Goal: Transaction & Acquisition: Book appointment/travel/reservation

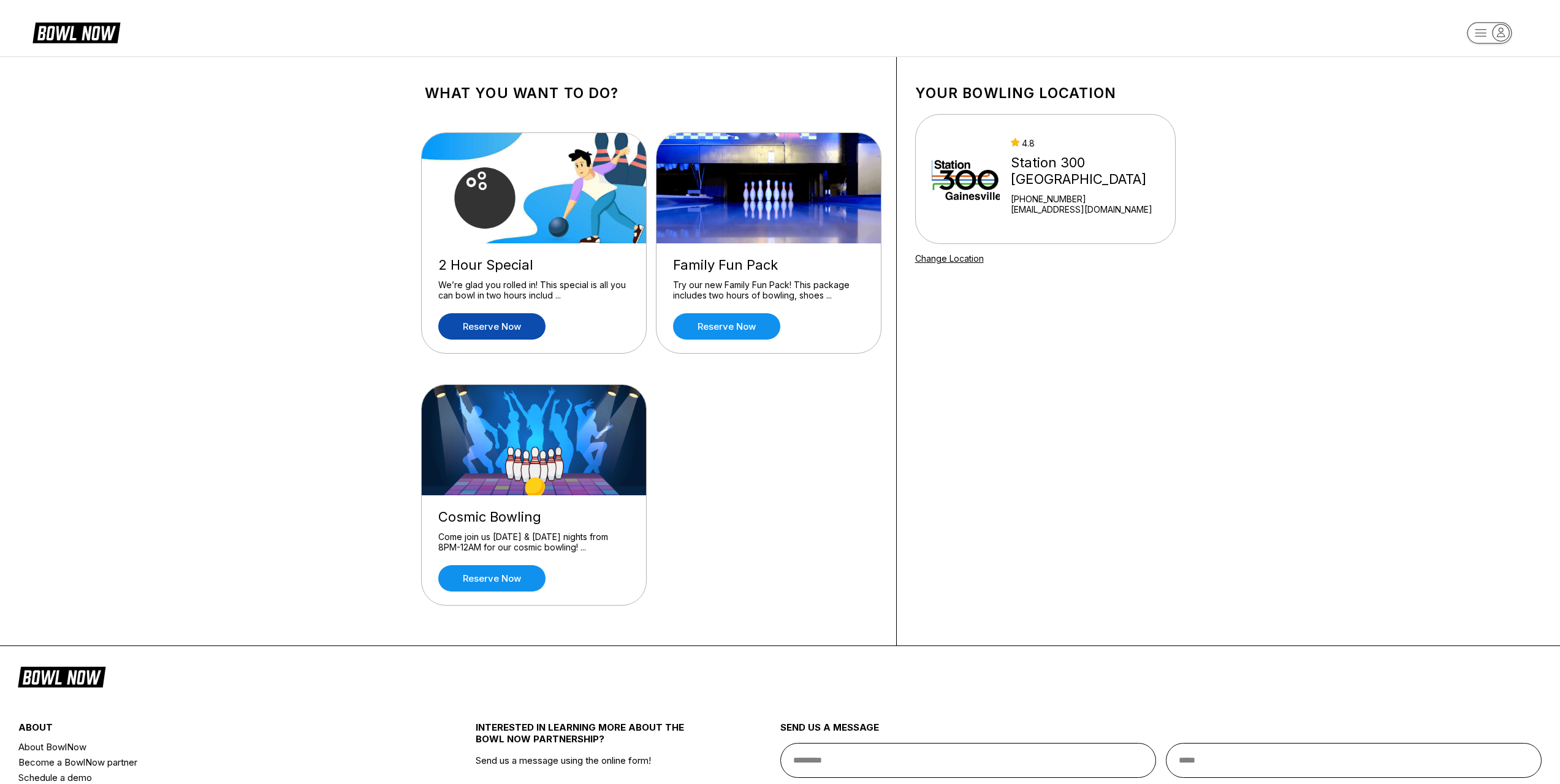
click at [510, 329] on link "Reserve now" at bounding box center [492, 326] width 107 height 26
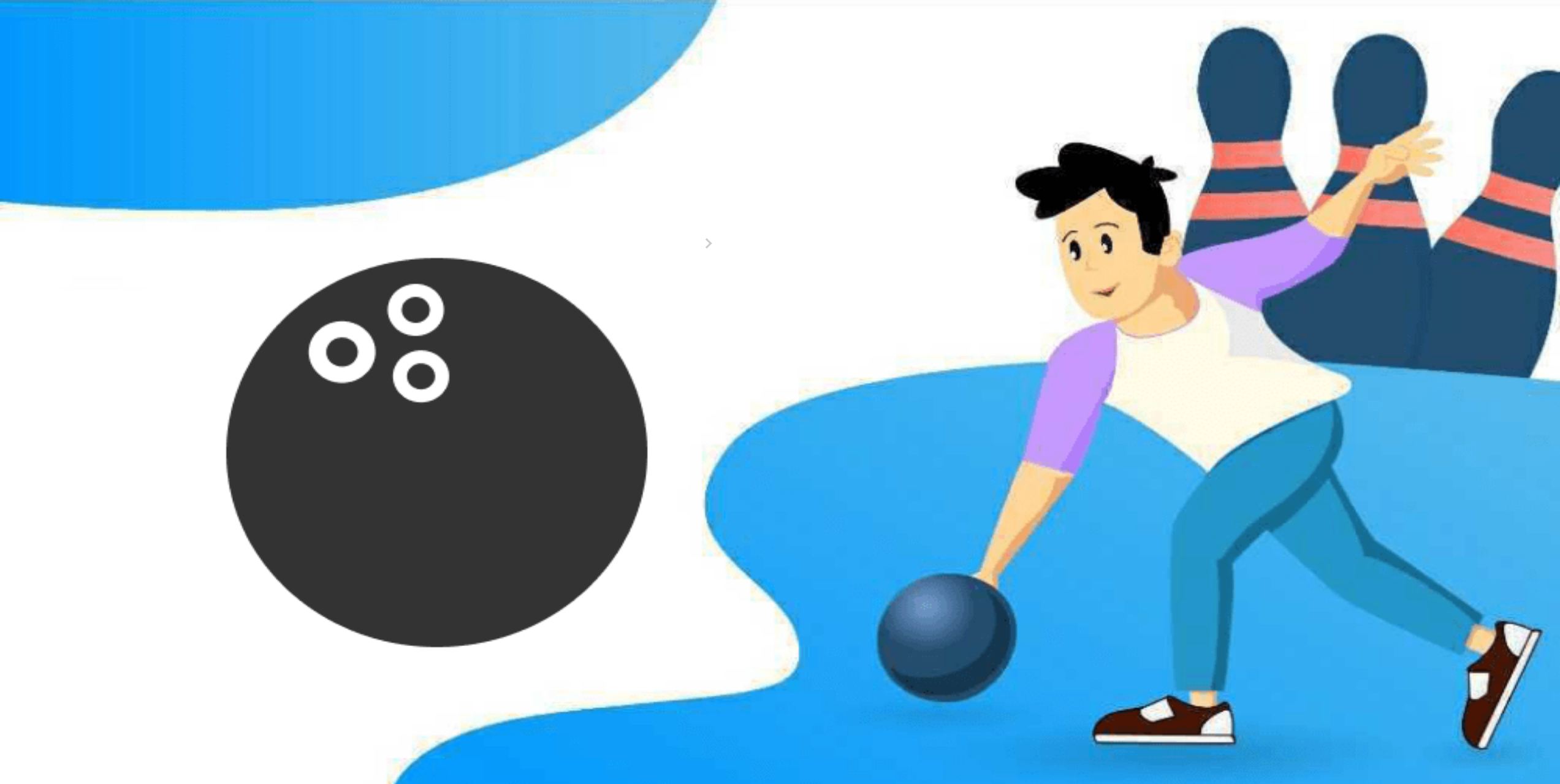
click at [527, 310] on div "9" at bounding box center [518, 302] width 17 height 17
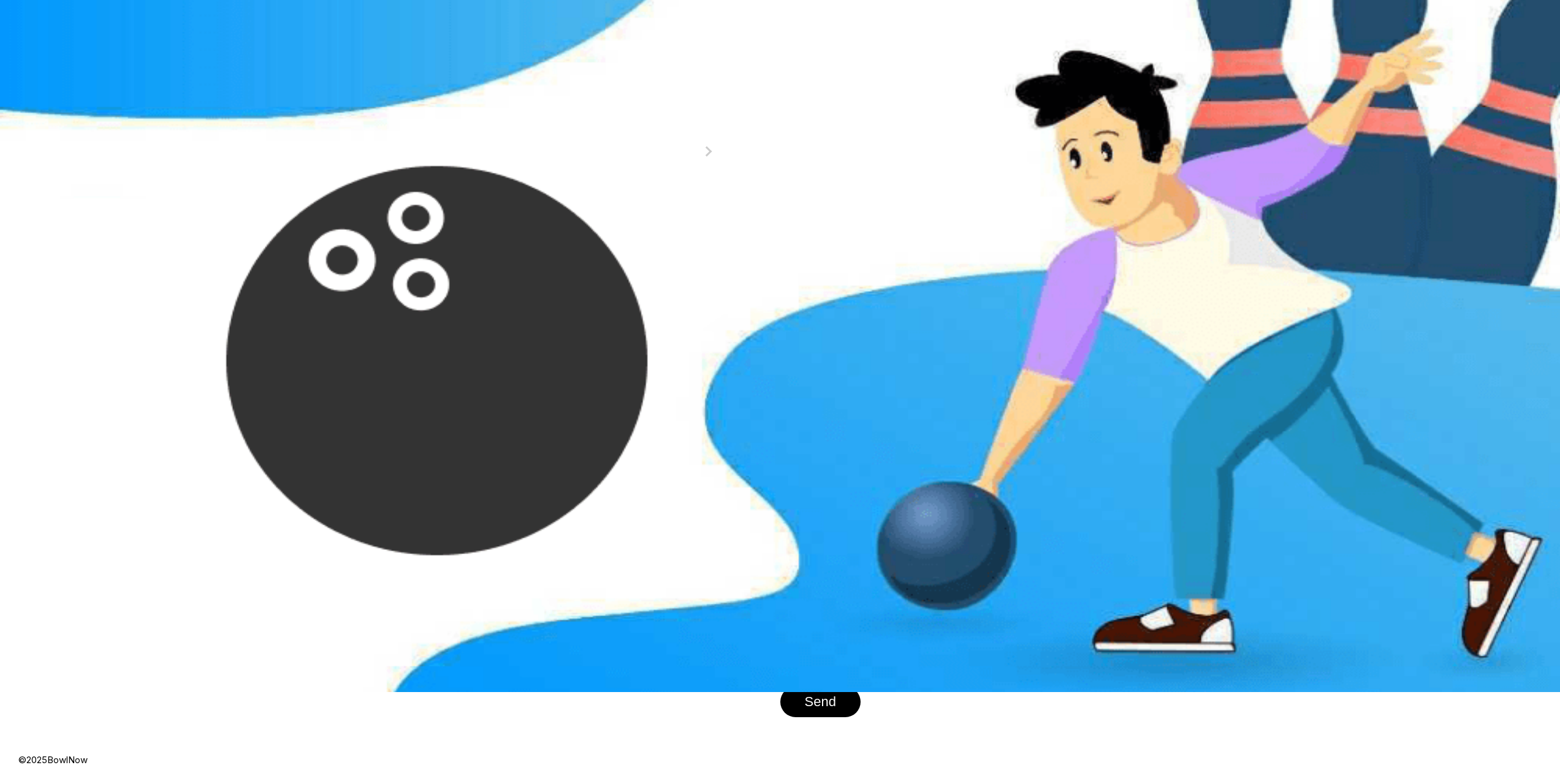
scroll to position [184, 0]
click at [483, 405] on button "6:00 PM" at bounding box center [453, 396] width 57 height 17
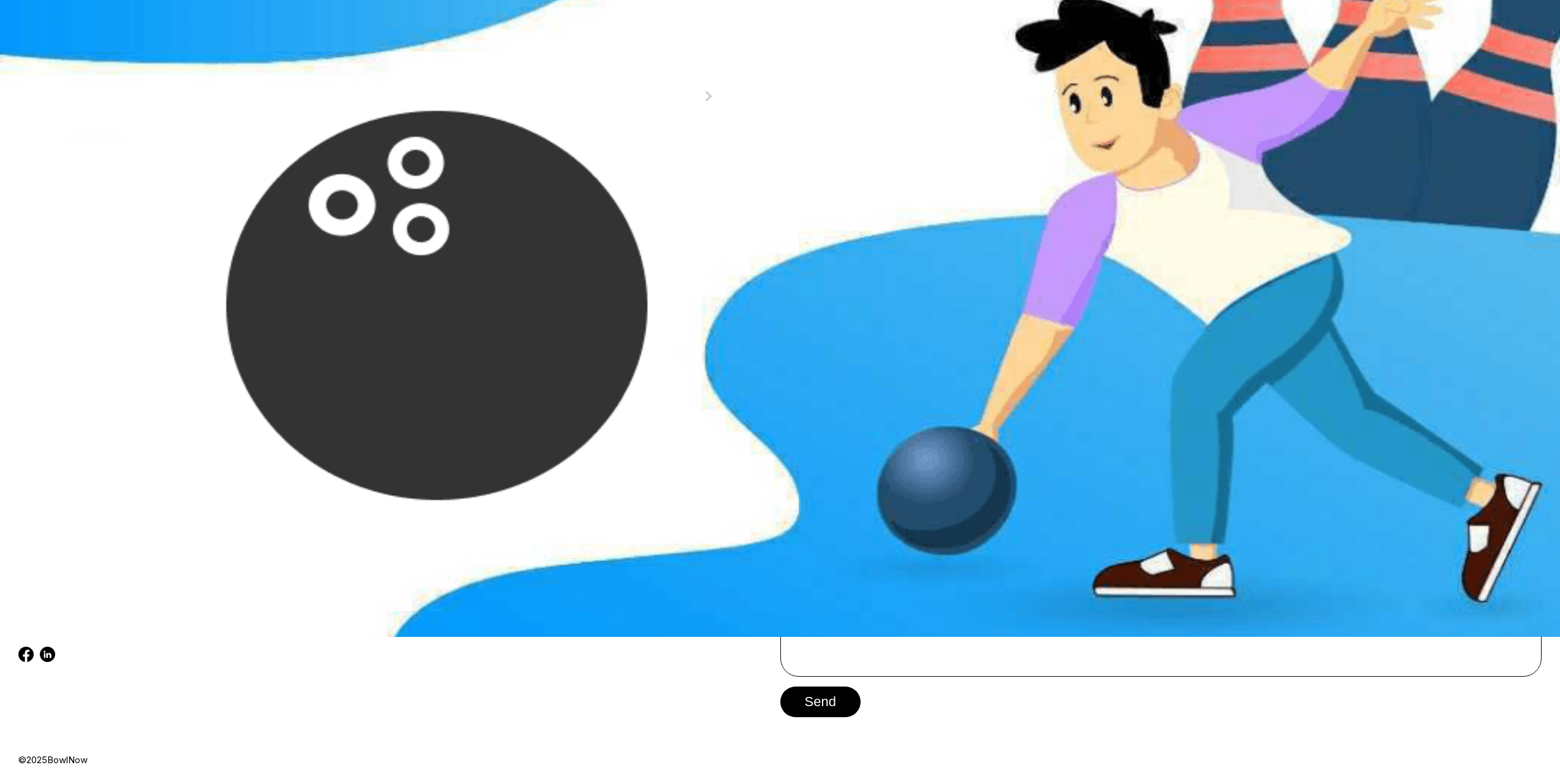
click at [565, 424] on button "Later" at bounding box center [541, 409] width 79 height 31
click at [470, 455] on button "Continue" at bounding box center [476, 439] width 103 height 31
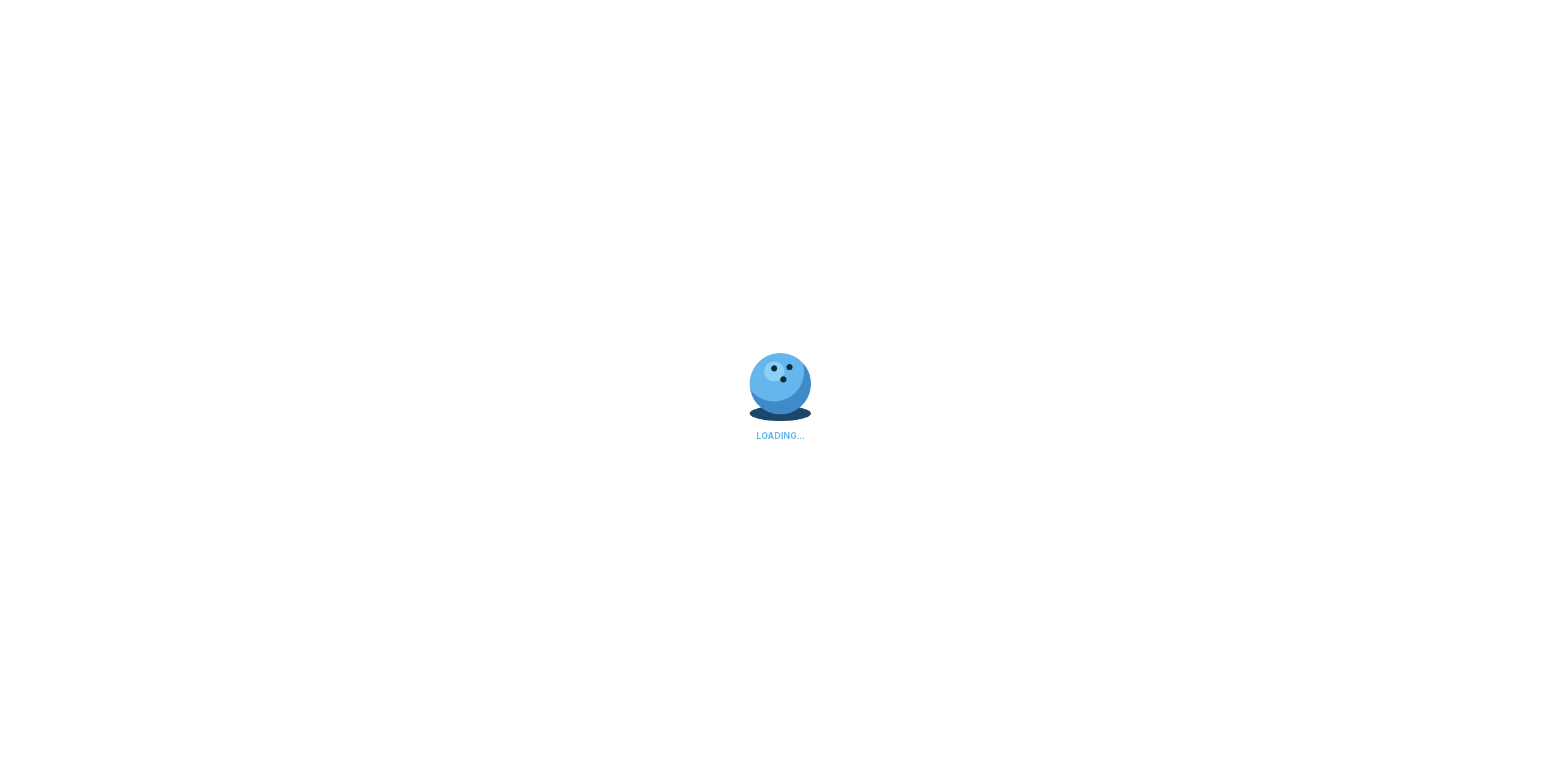
select select "**"
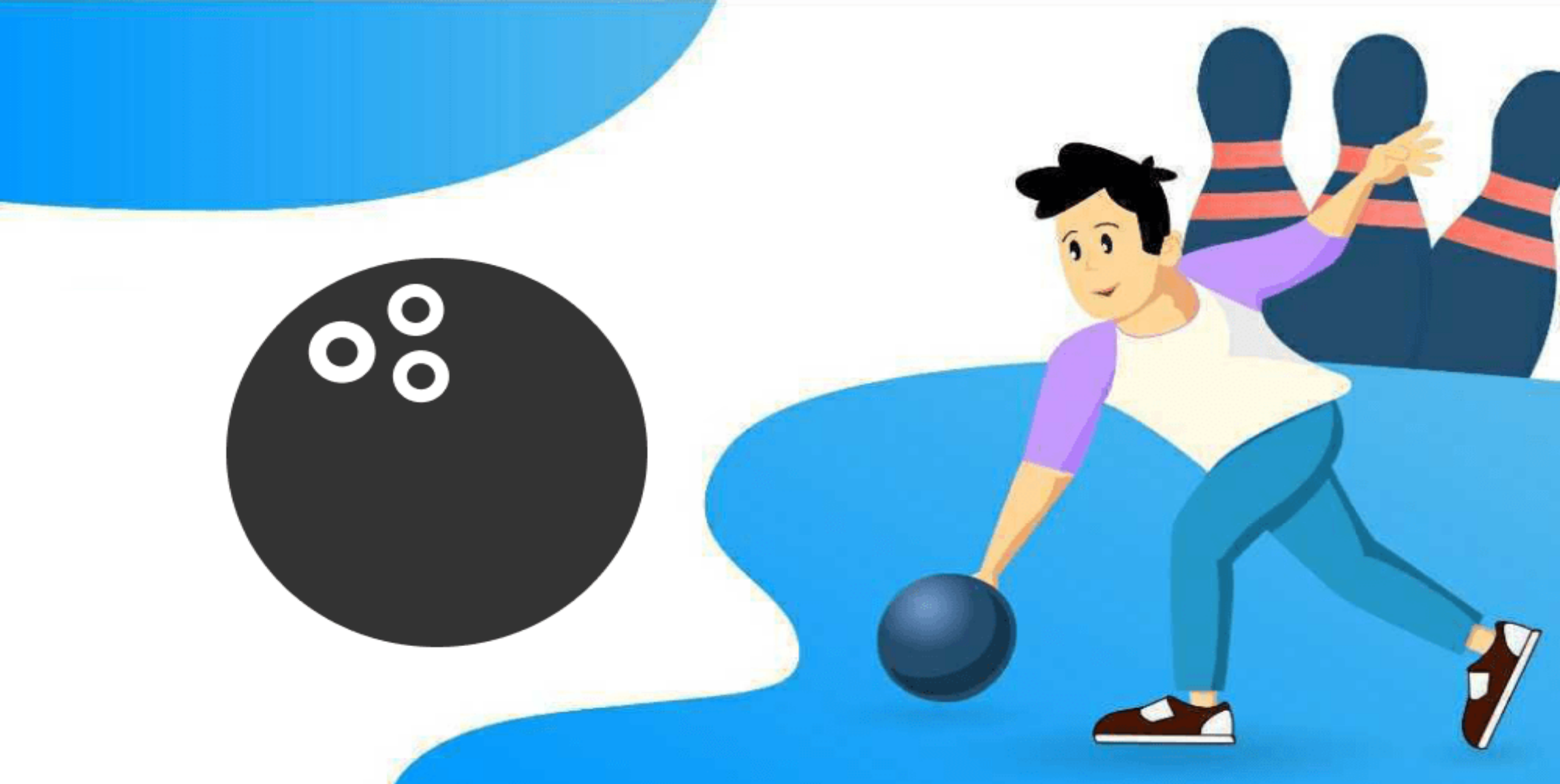
click at [89, 40] on icon at bounding box center [85, 33] width 31 height 14
